Goal: Information Seeking & Learning: Learn about a topic

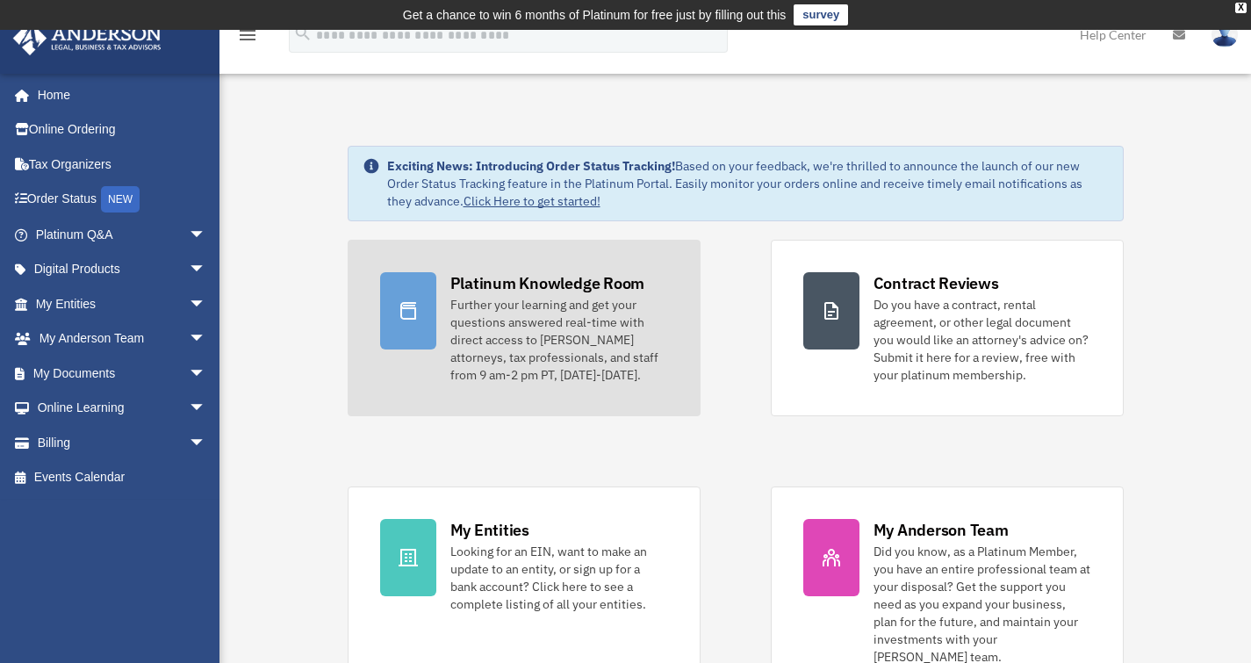
click at [482, 312] on div "Further your learning and get your questions answered real-time with direct acc…" at bounding box center [559, 340] width 218 height 88
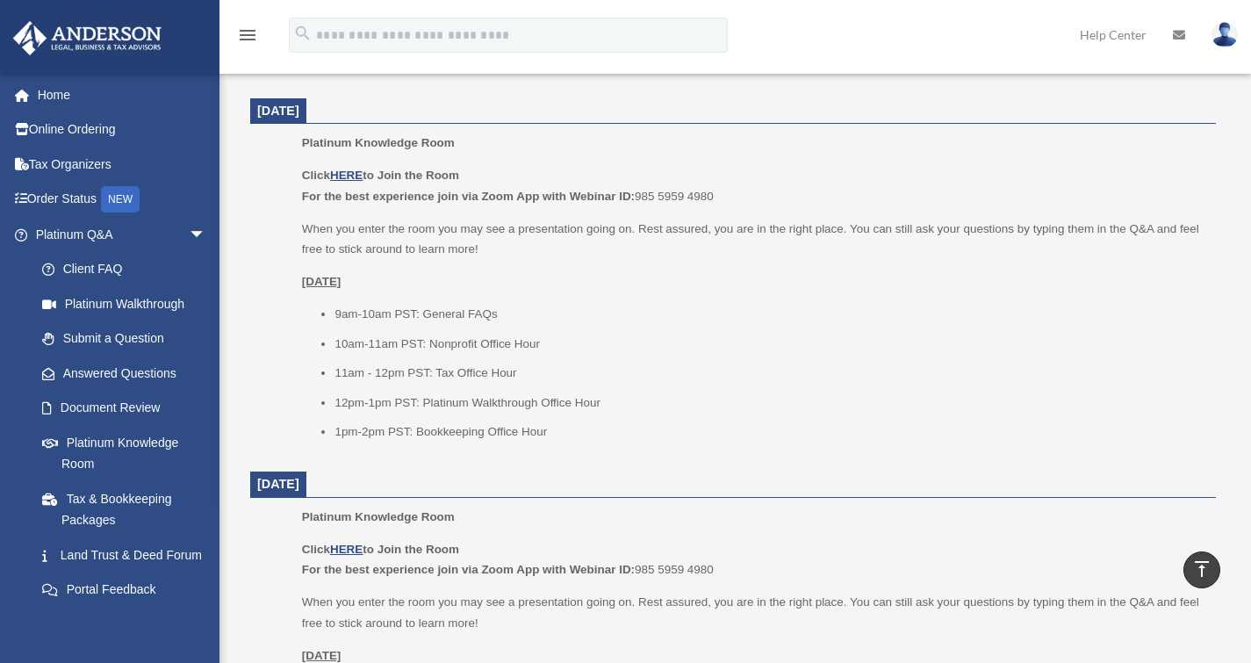
scroll to position [755, 0]
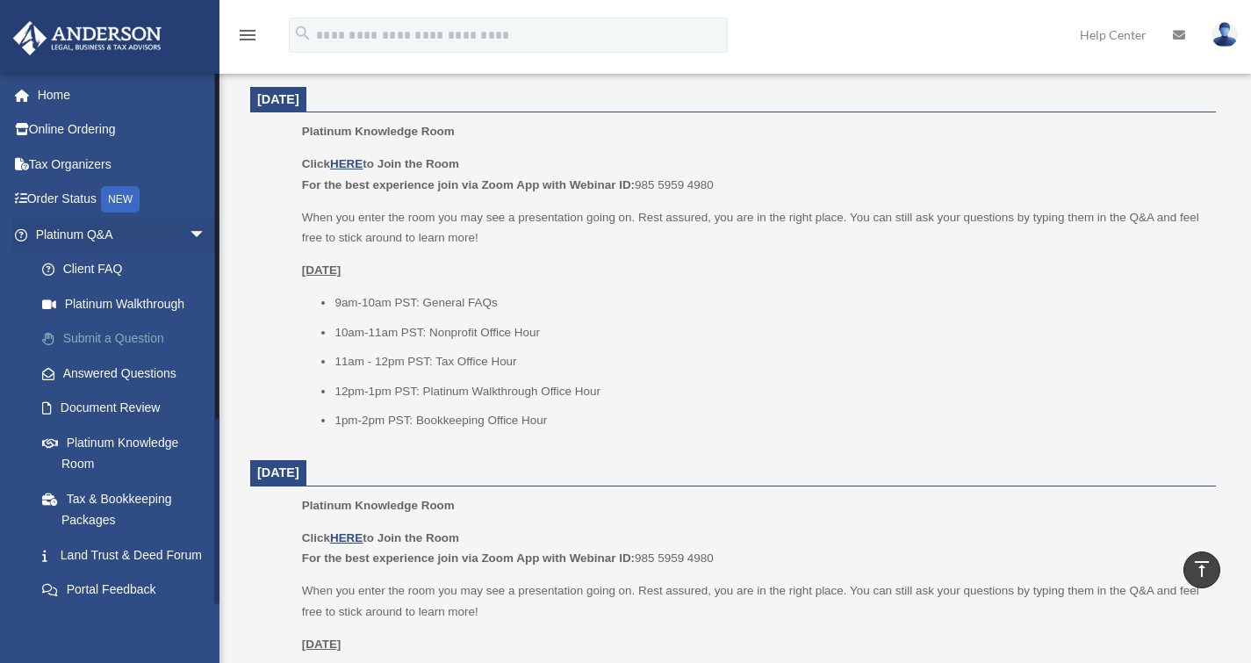
click at [118, 334] on link "Submit a Question" at bounding box center [129, 338] width 208 height 35
click at [143, 342] on link "Submit a Question" at bounding box center [129, 338] width 208 height 35
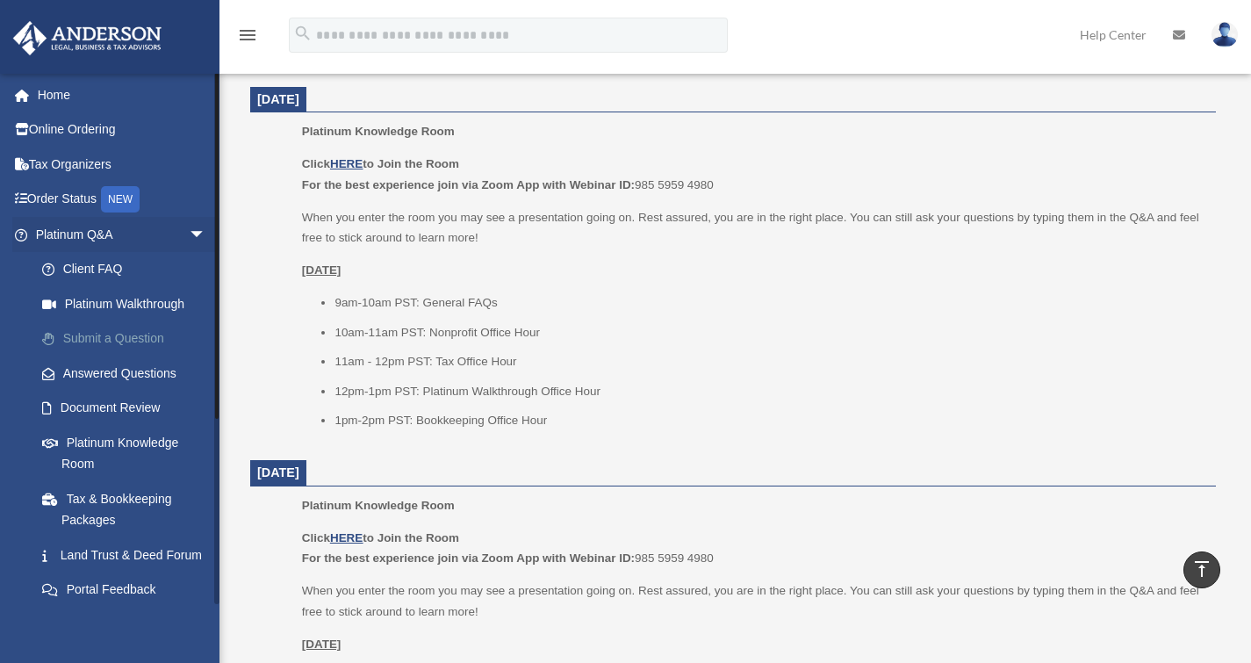
click at [143, 342] on link "Submit a Question" at bounding box center [129, 338] width 208 height 35
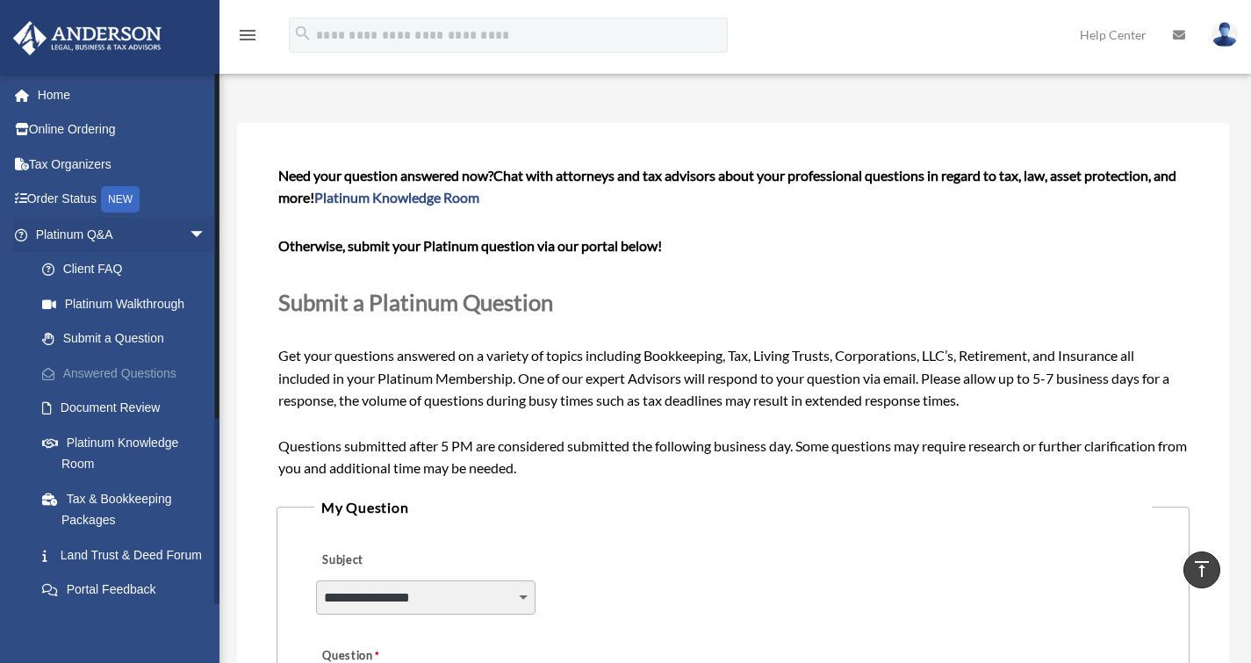
scroll to position [47, 0]
click at [128, 365] on link "Answered Questions" at bounding box center [129, 373] width 208 height 35
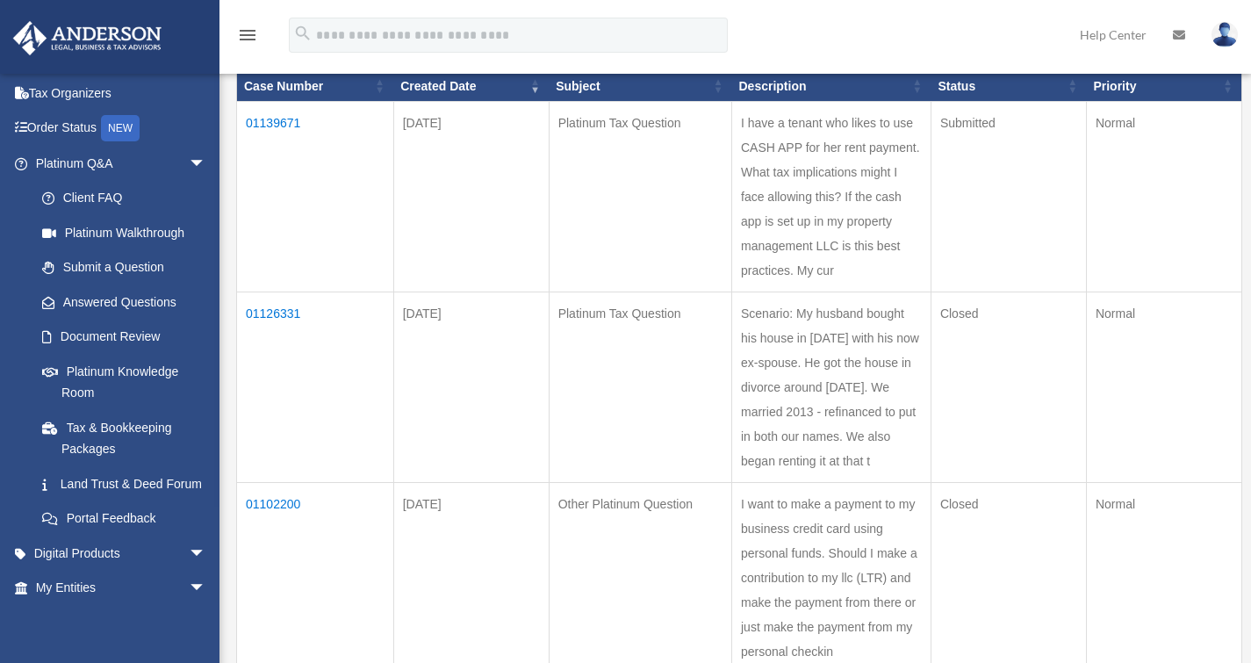
scroll to position [252, 0]
click at [278, 312] on td "01126331" at bounding box center [315, 386] width 157 height 191
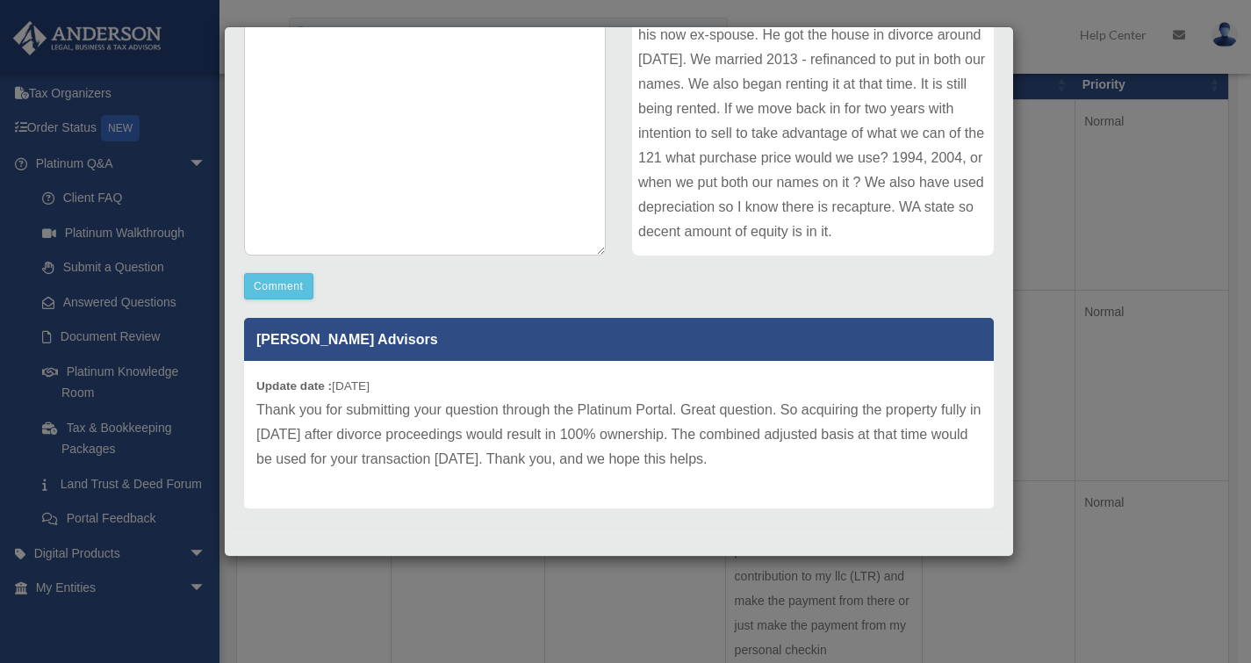
scroll to position [294, 0]
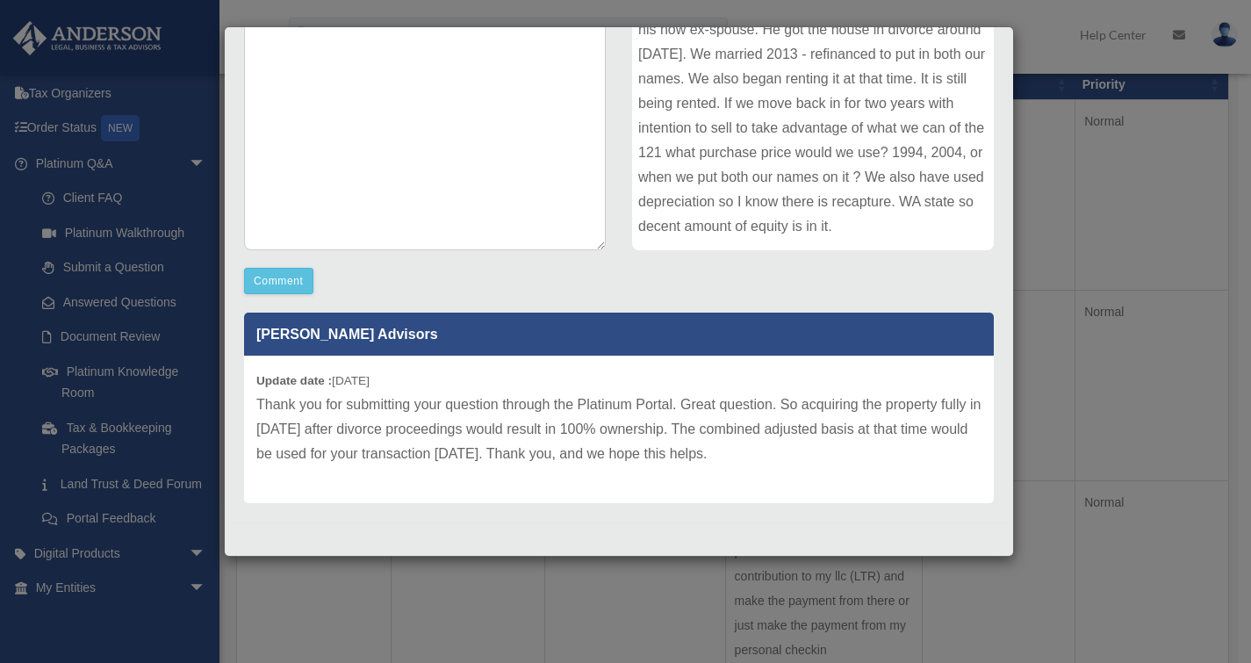
click at [1142, 220] on div "Case Detail × Platinum Tax Question Case Number 01126331 Created Date [DATE] St…" at bounding box center [625, 331] width 1251 height 663
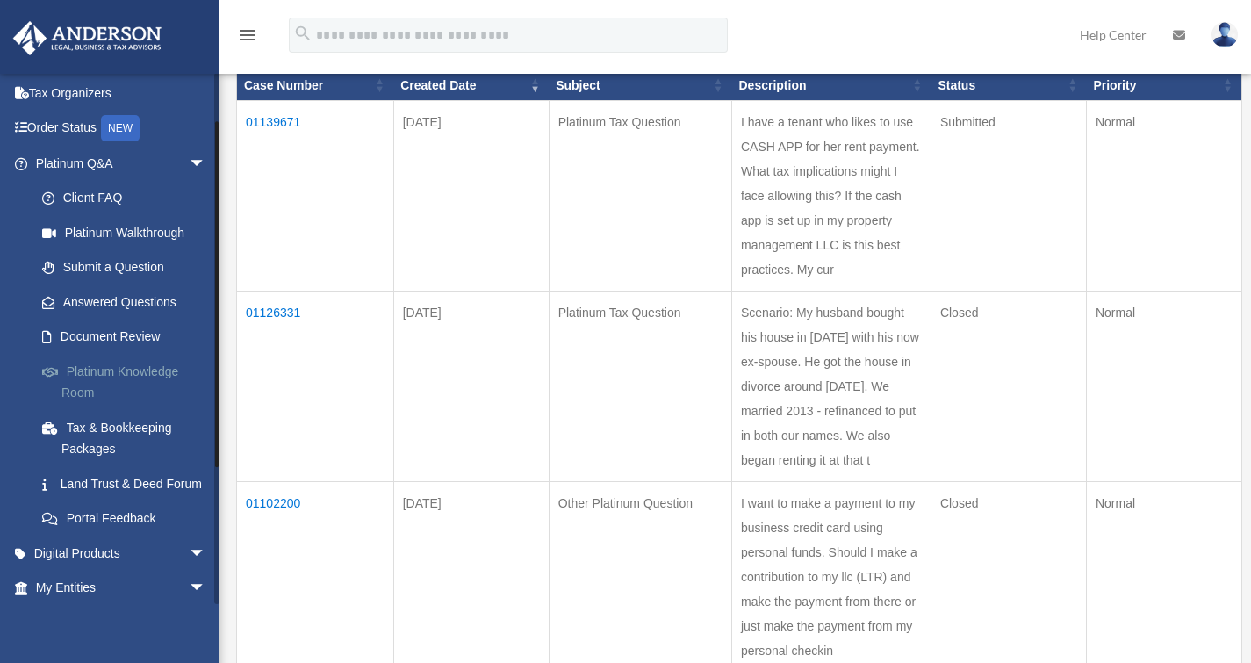
click at [122, 377] on link "Platinum Knowledge Room" at bounding box center [129, 382] width 208 height 56
click at [140, 370] on link "Platinum Knowledge Room" at bounding box center [129, 382] width 208 height 56
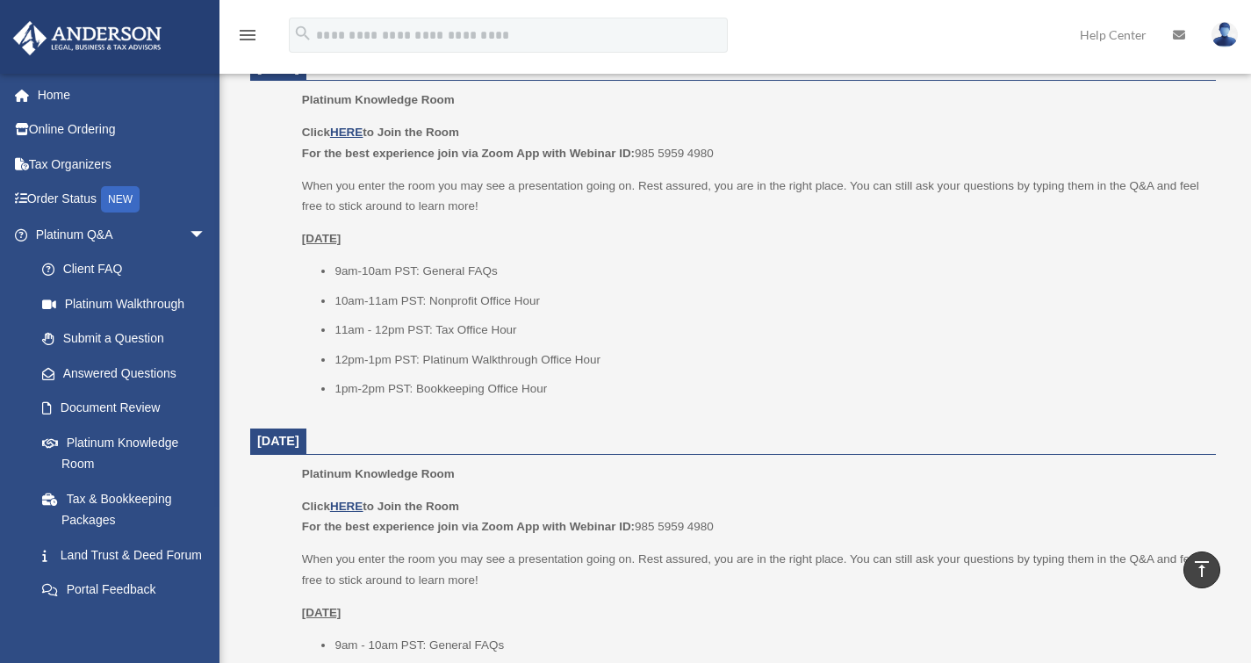
scroll to position [785, 0]
